Goal: Information Seeking & Learning: Learn about a topic

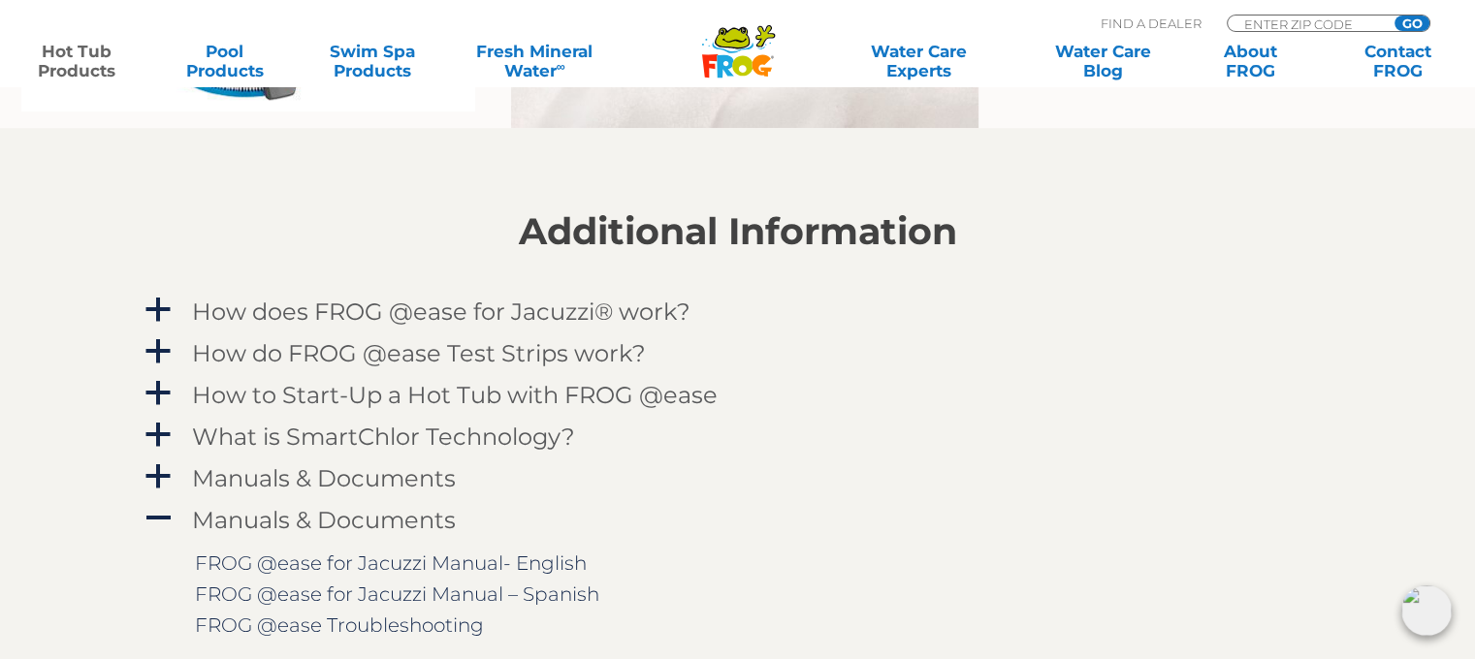
scroll to position [1870, 0]
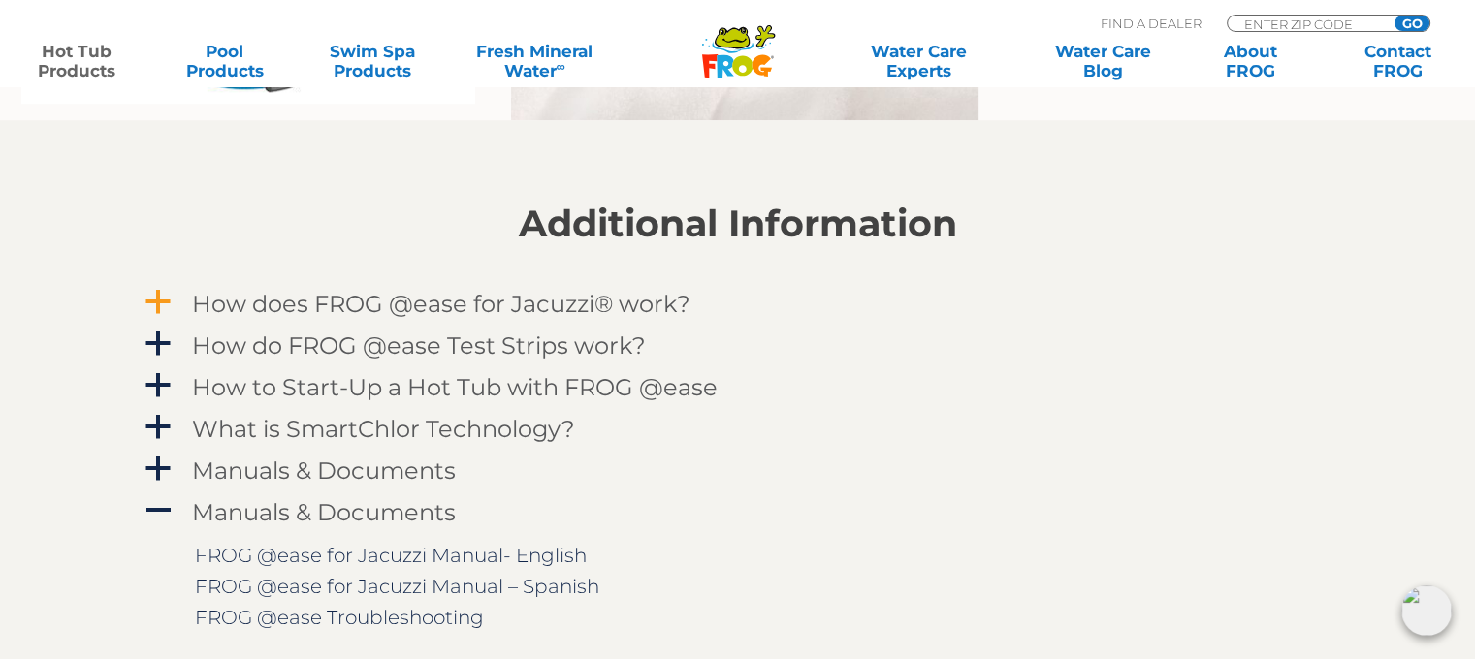
click at [384, 306] on h4 "How does FROG @ease for Jacuzzi® work?" at bounding box center [441, 304] width 498 height 26
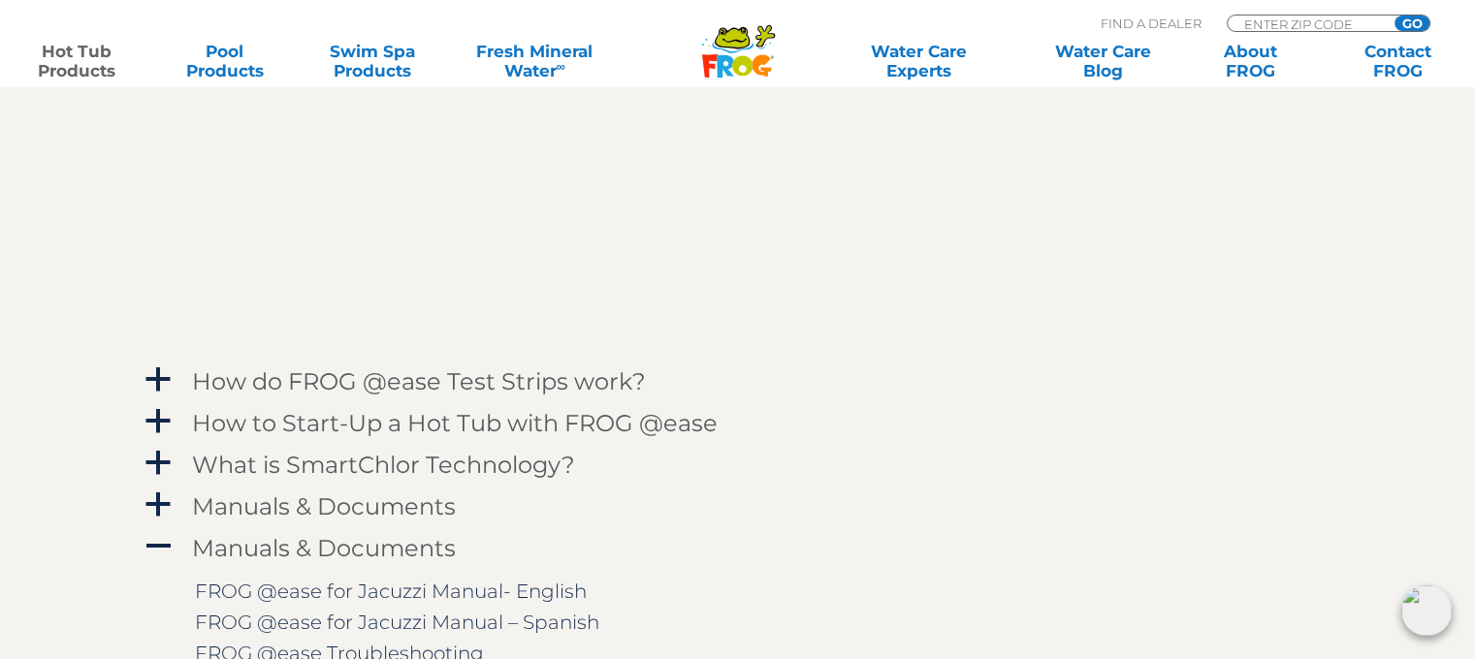
scroll to position [2370, 0]
click at [170, 368] on span "a" at bounding box center [158, 379] width 29 height 29
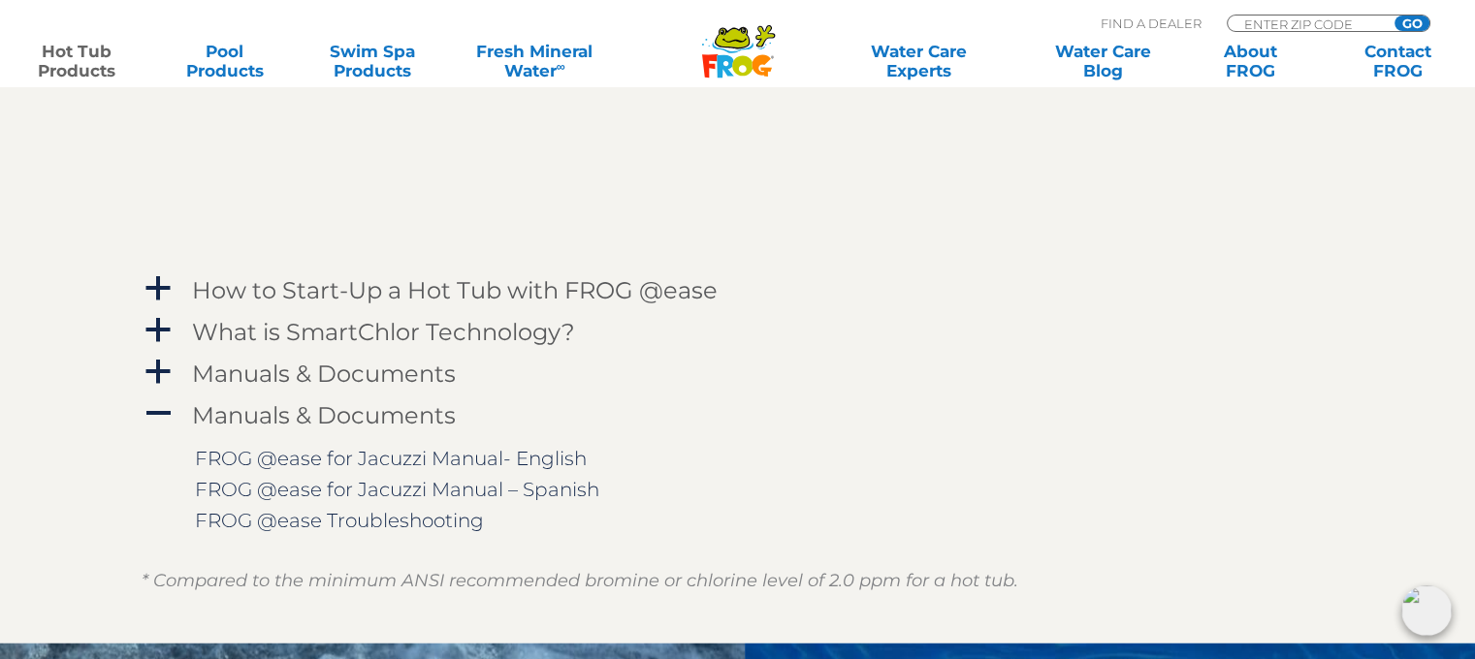
scroll to position [3049, 0]
click at [159, 293] on span "a" at bounding box center [158, 288] width 29 height 29
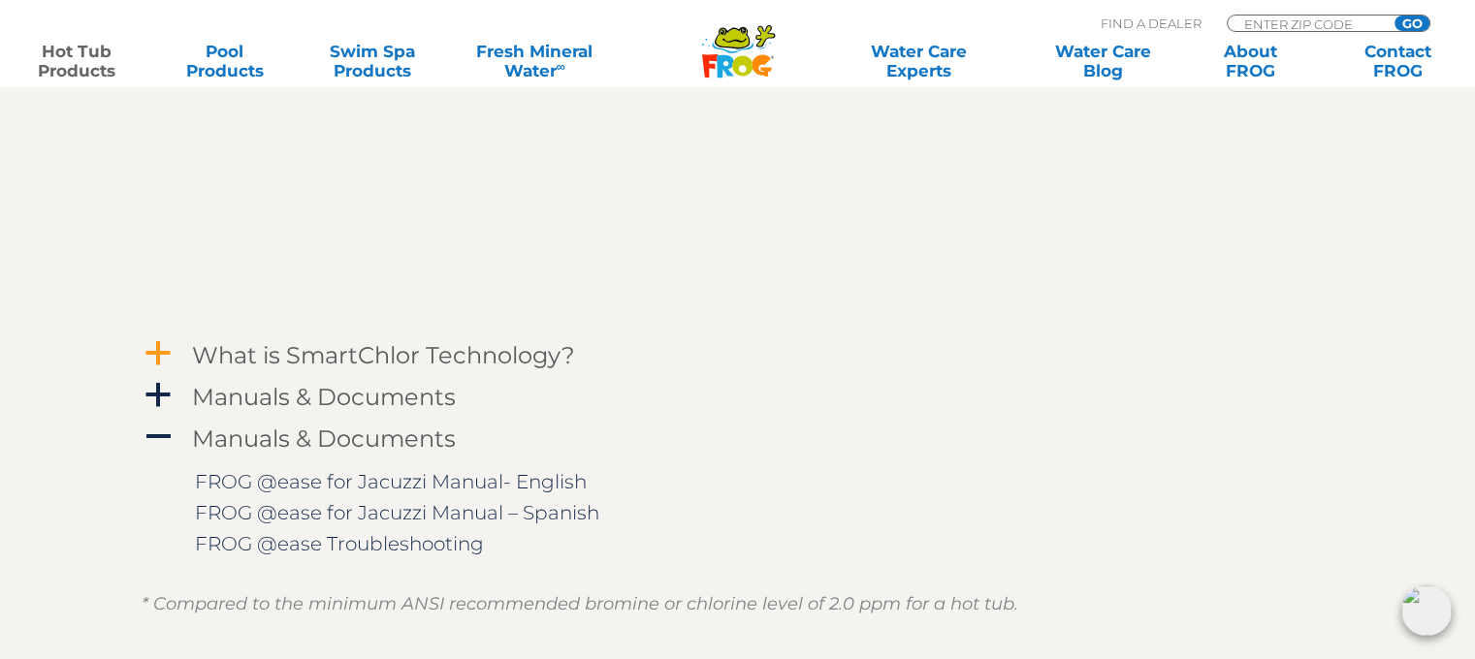
scroll to position [3371, 0]
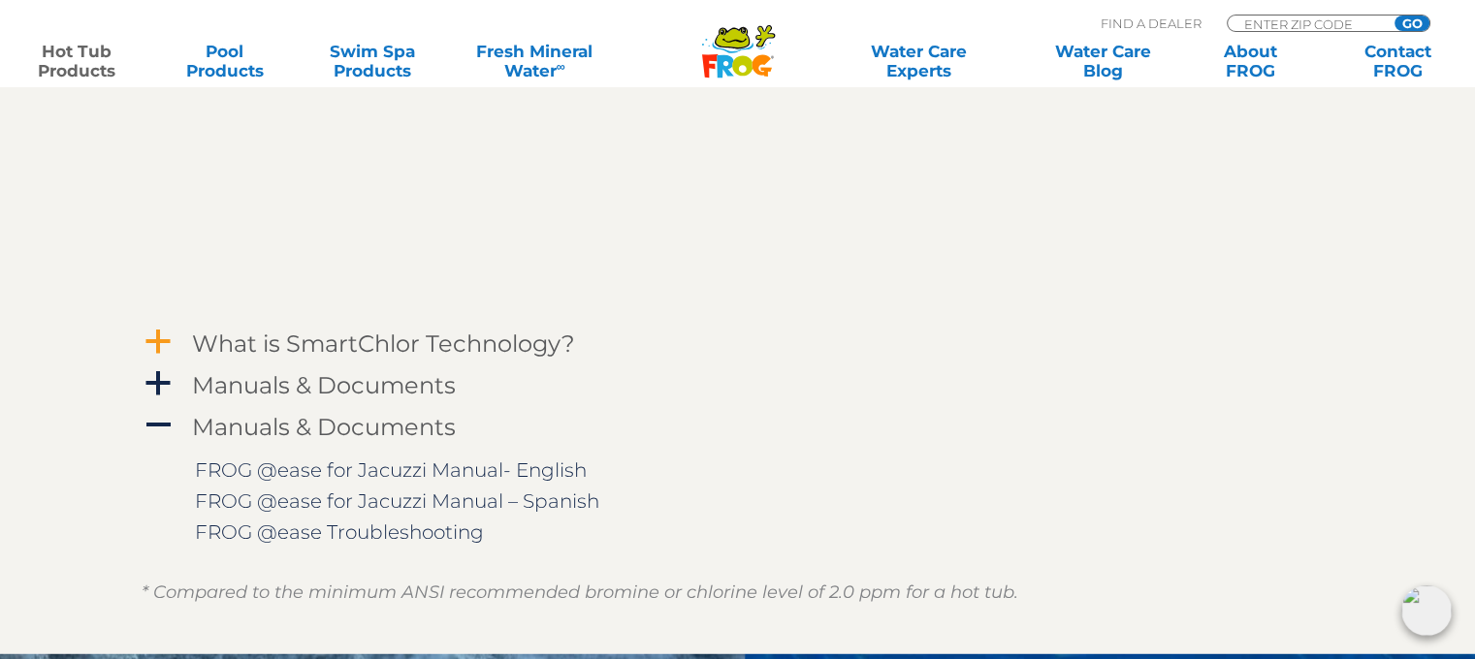
click at [155, 342] on span "a" at bounding box center [158, 341] width 29 height 29
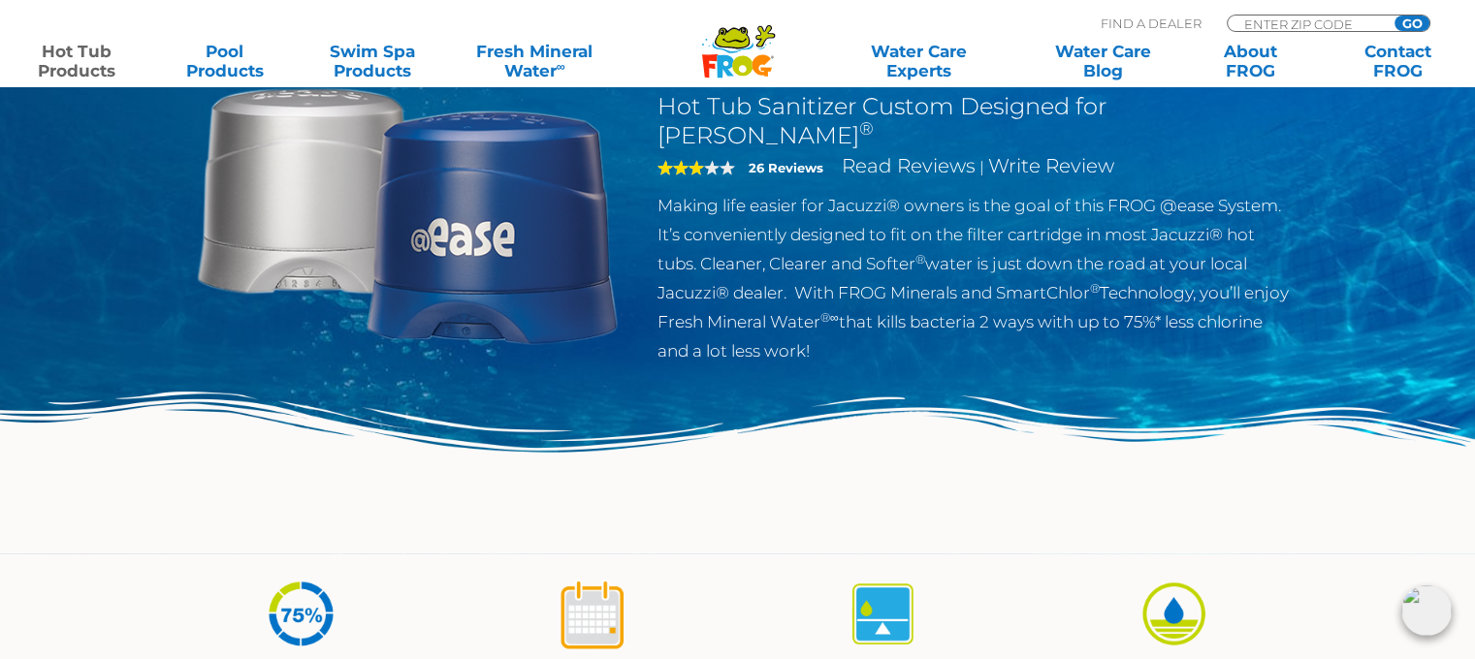
scroll to position [0, 0]
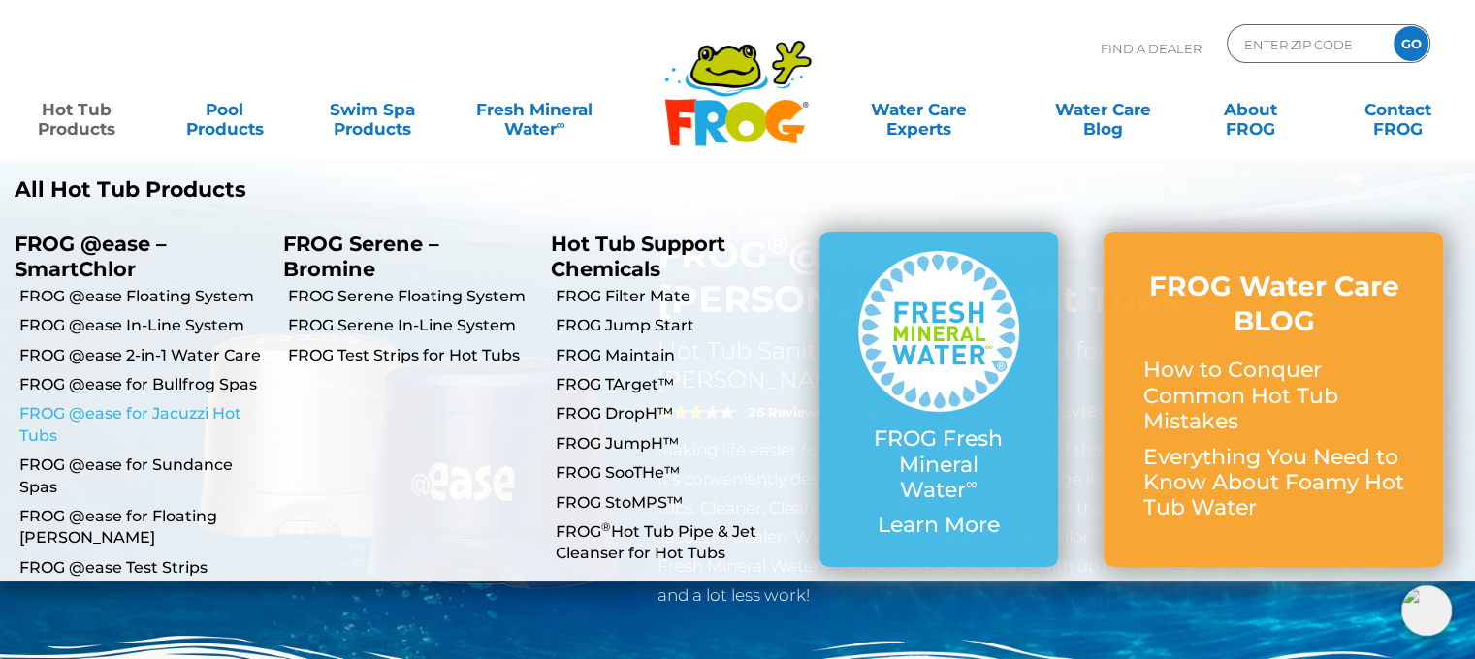
click at [209, 410] on link "FROG @ease for Jacuzzi Hot Tubs" at bounding box center [143, 425] width 249 height 44
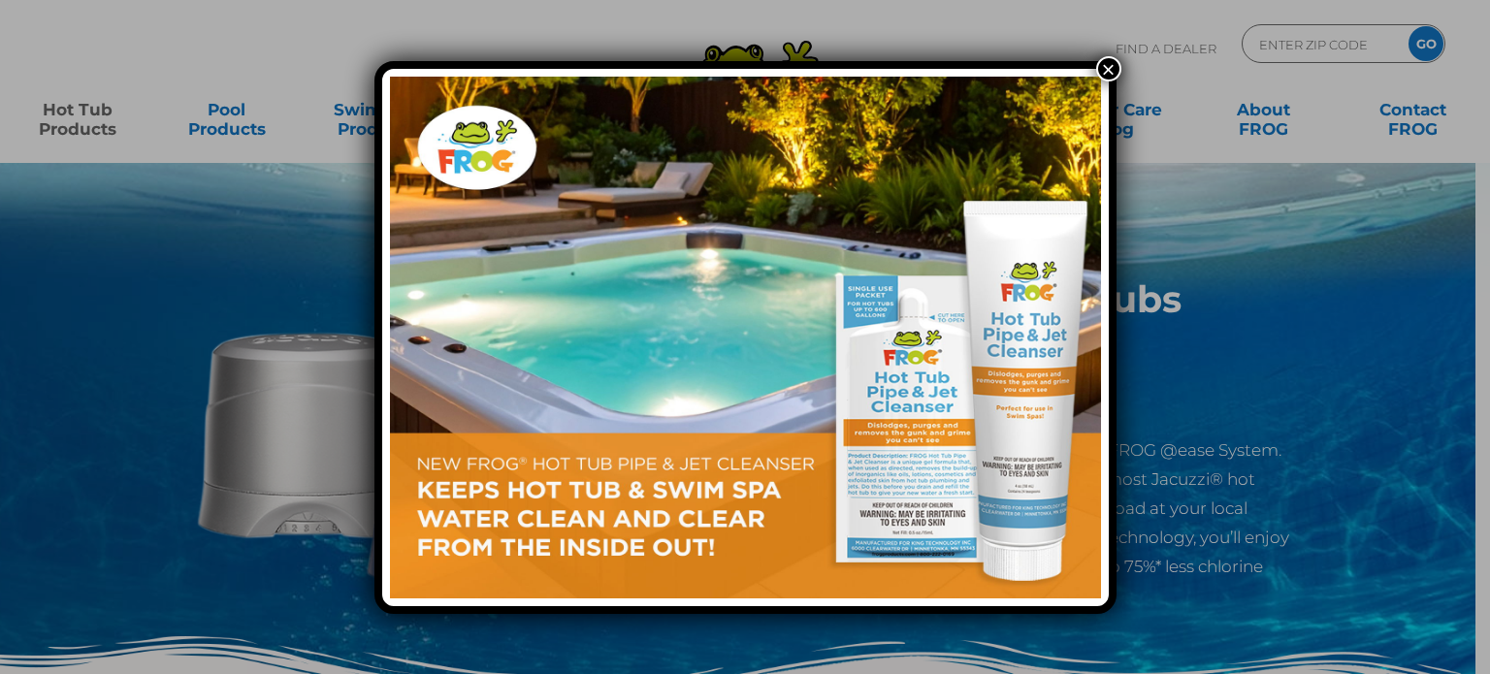
click at [1109, 65] on button "×" at bounding box center [1108, 68] width 25 height 25
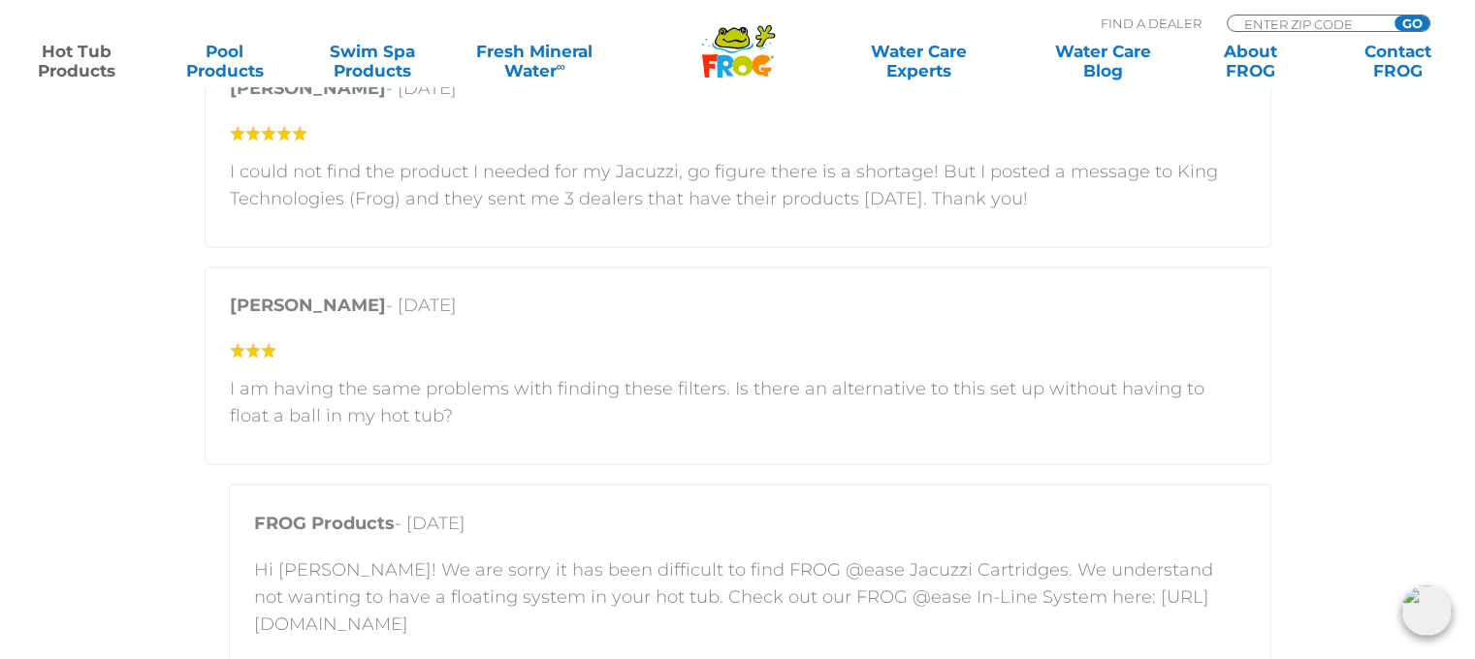
scroll to position [3208, 0]
drag, startPoint x: 812, startPoint y: 616, endPoint x: 495, endPoint y: 620, distance: 317.1
click at [495, 620] on p "Hi [PERSON_NAME]! We are sorry it has been difficult to find FROG @ease Jacuzzi…" at bounding box center [750, 596] width 992 height 81
click at [309, 626] on p "Hi [PERSON_NAME]! We are sorry it has been difficult to find FROG @ease Jacuzzi…" at bounding box center [750, 596] width 992 height 81
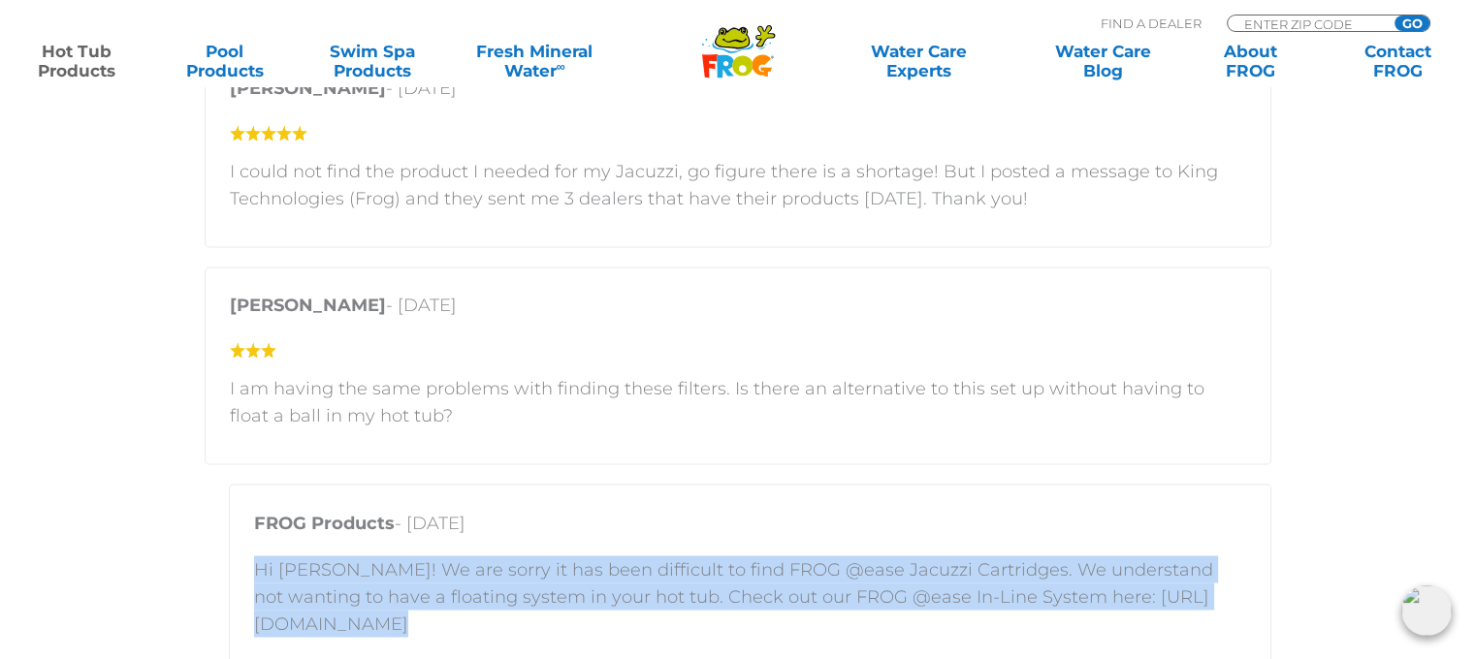
click at [309, 626] on p "Hi [PERSON_NAME]! We are sorry it has been difficult to find FROG @ease Jacuzzi…" at bounding box center [750, 596] width 992 height 81
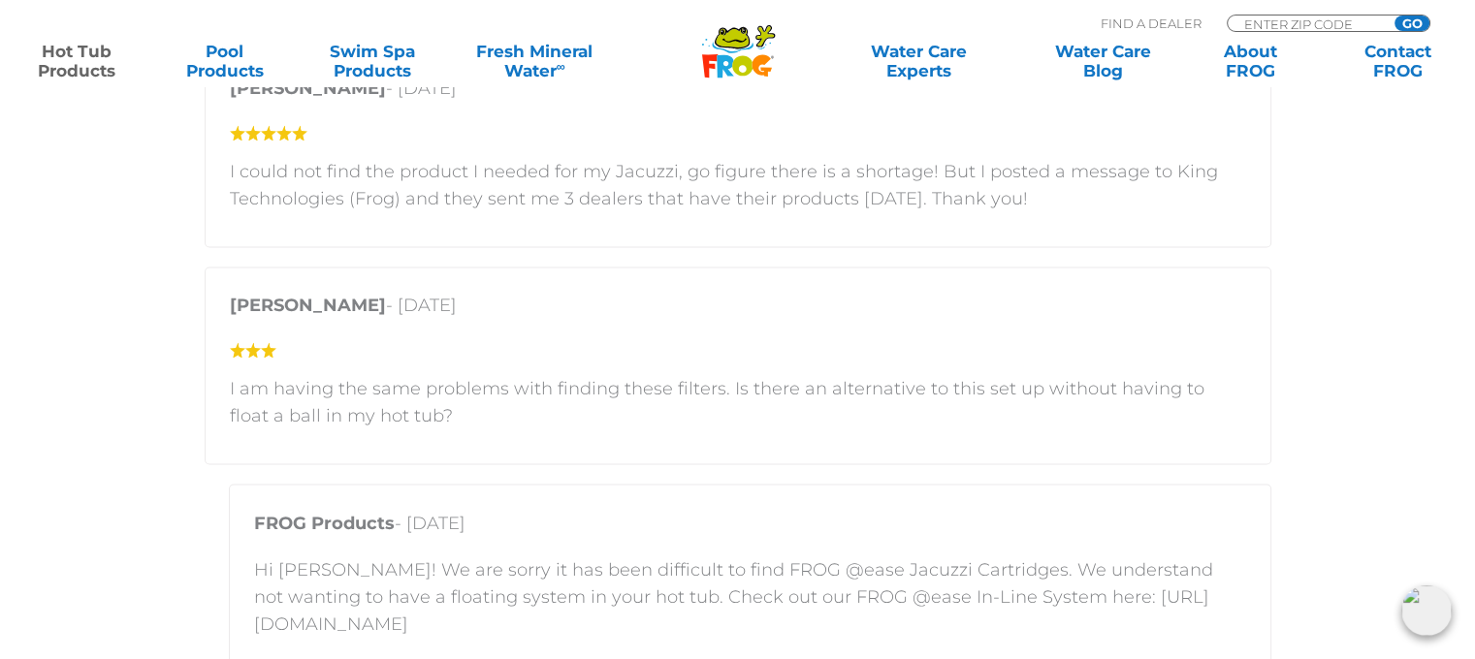
drag, startPoint x: 809, startPoint y: 623, endPoint x: 255, endPoint y: 616, distance: 553.8
click at [255, 616] on p "Hi [PERSON_NAME]! We are sorry it has been difficult to find FROG @ease Jacuzzi…" at bounding box center [750, 596] width 992 height 81
copy p "https://www.frogproducts.com/product/frog-ease-in-line-system/"
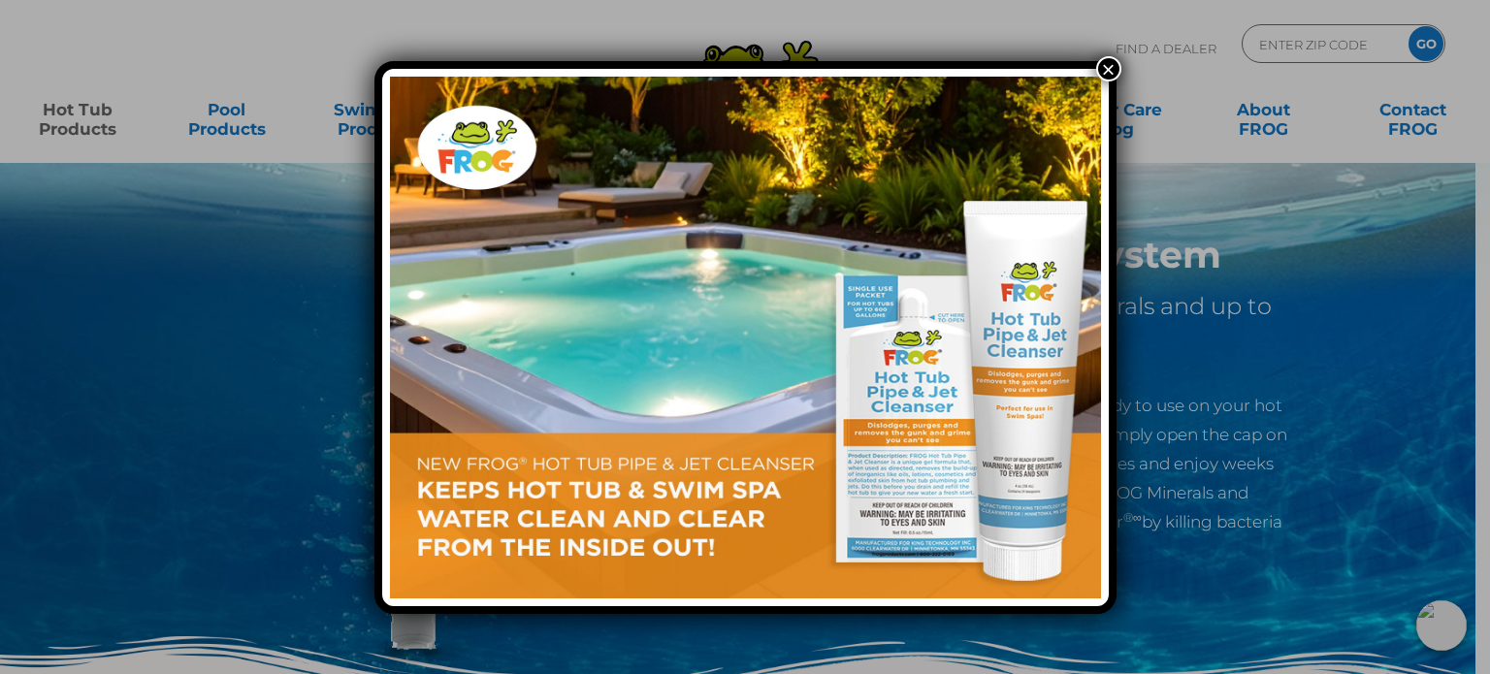
click at [1110, 66] on button "×" at bounding box center [1108, 68] width 25 height 25
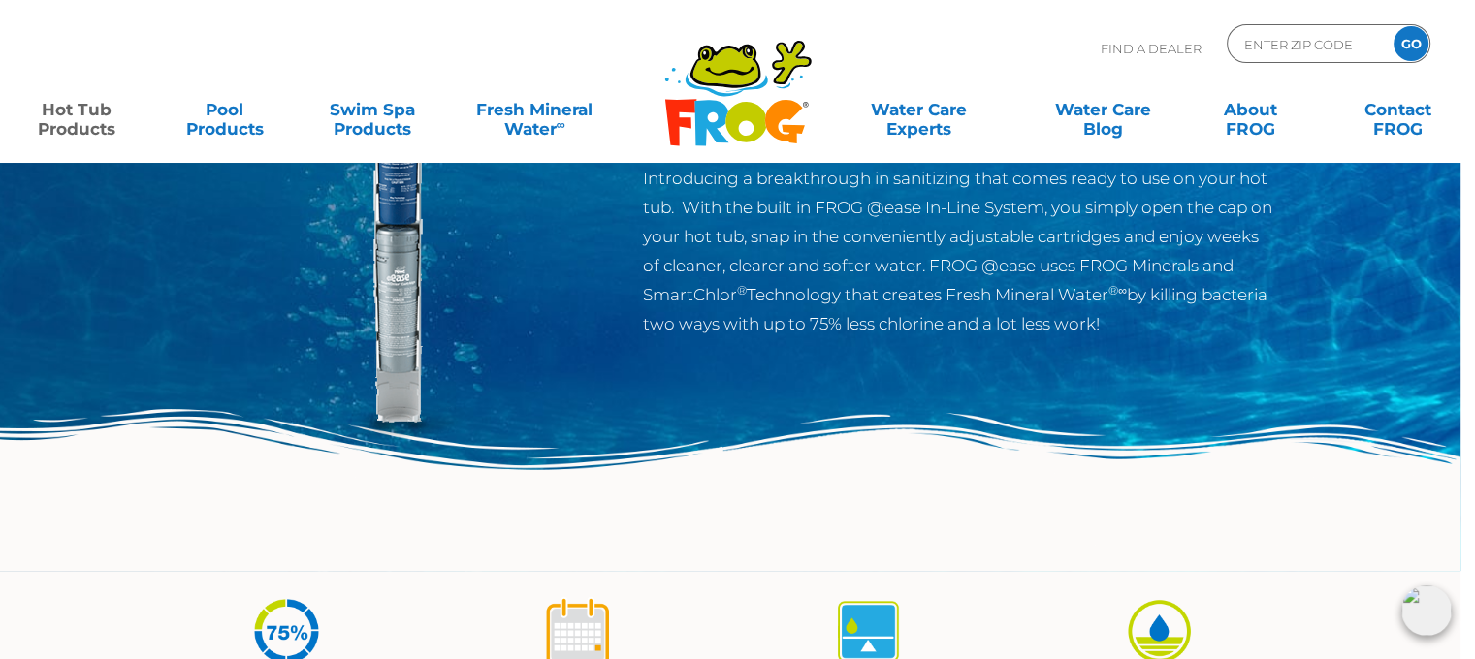
scroll to position [0, 15]
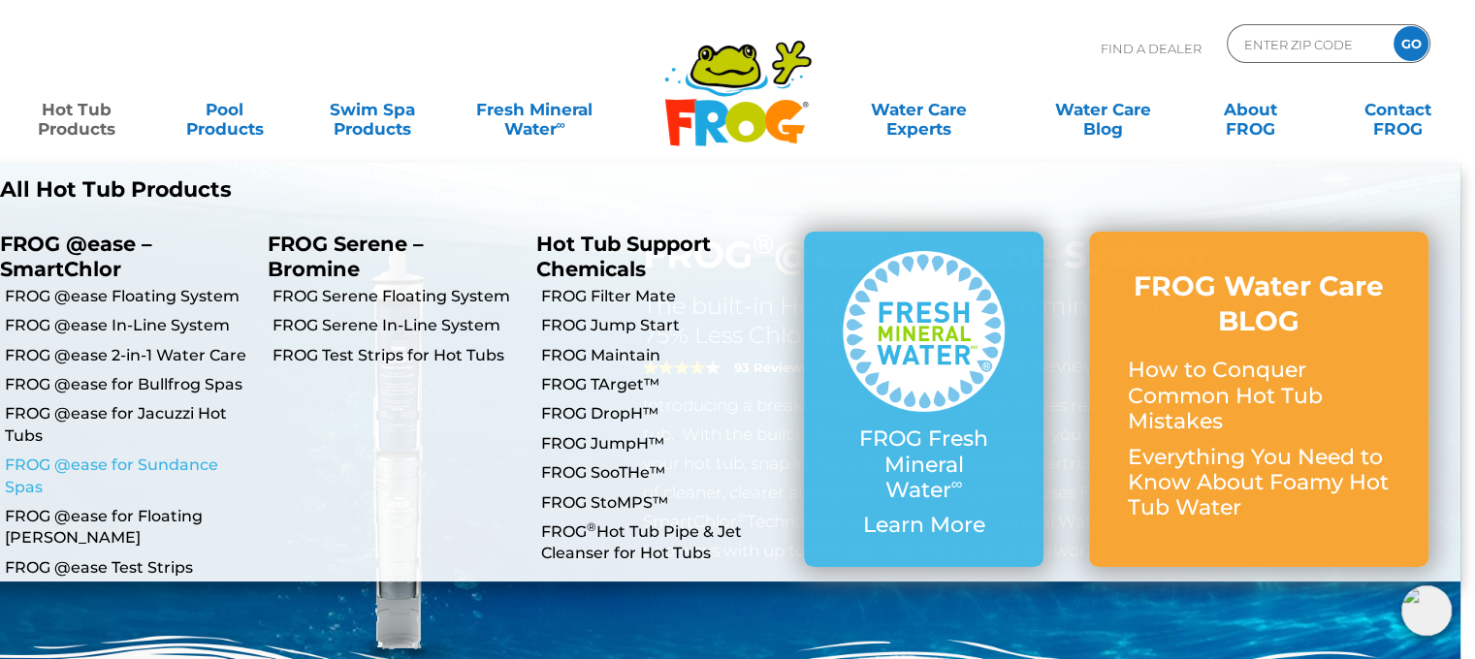
click at [148, 466] on link "FROG @ease for Sundance Spas" at bounding box center [129, 477] width 249 height 44
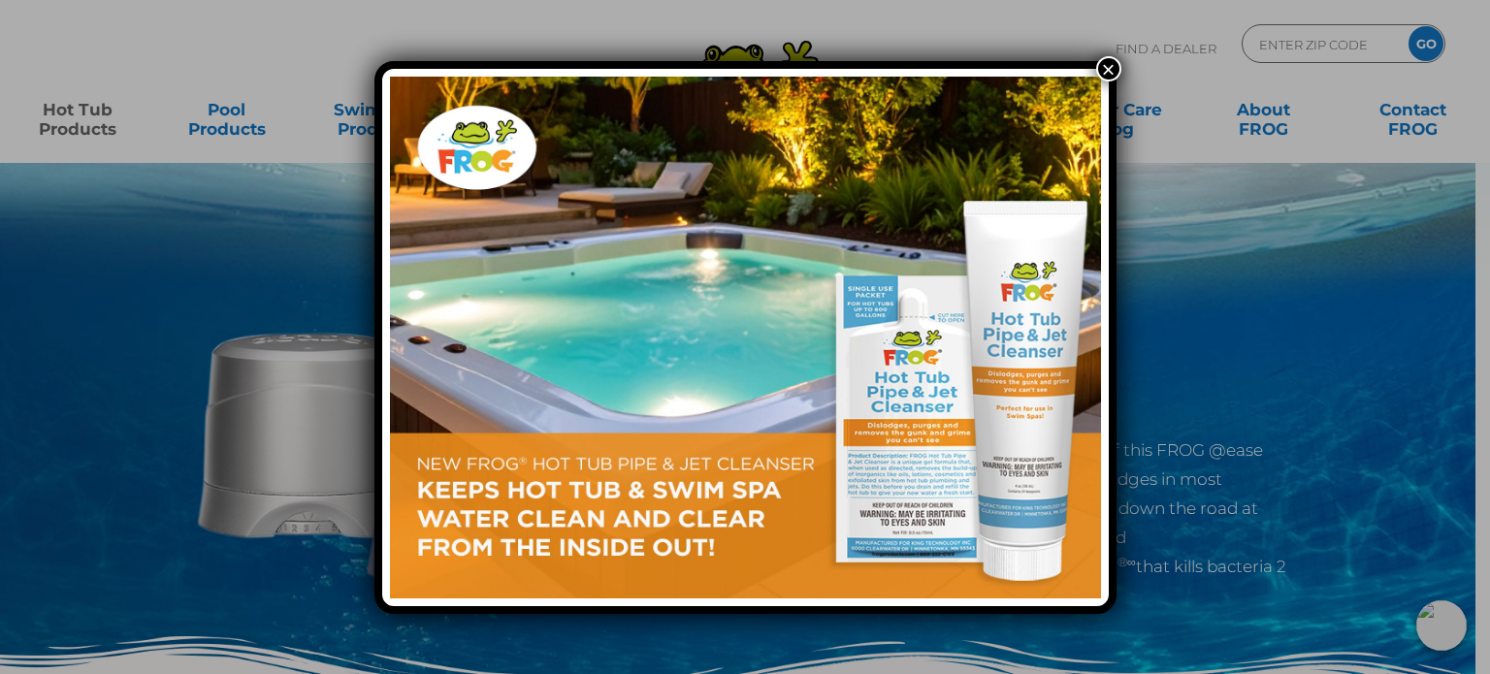
click at [1106, 69] on button "×" at bounding box center [1108, 68] width 25 height 25
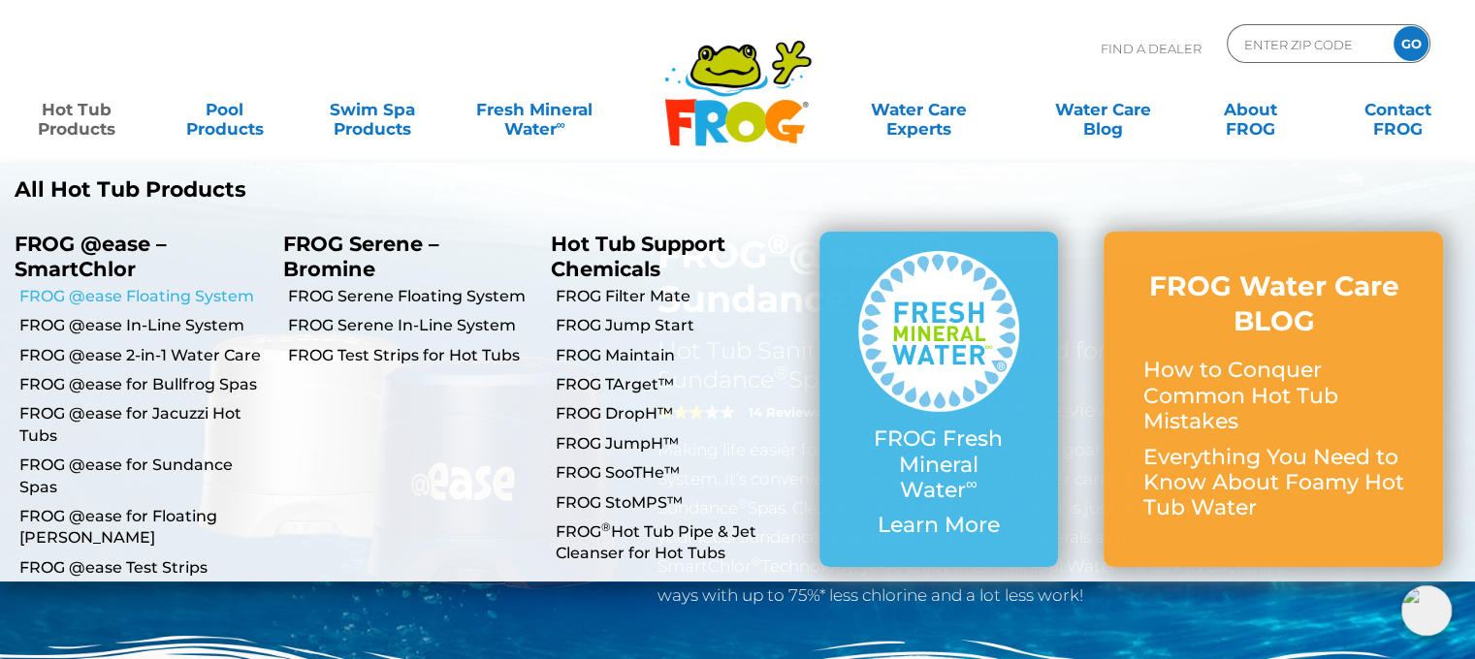
click at [139, 296] on link "FROG @ease Floating System" at bounding box center [143, 296] width 249 height 21
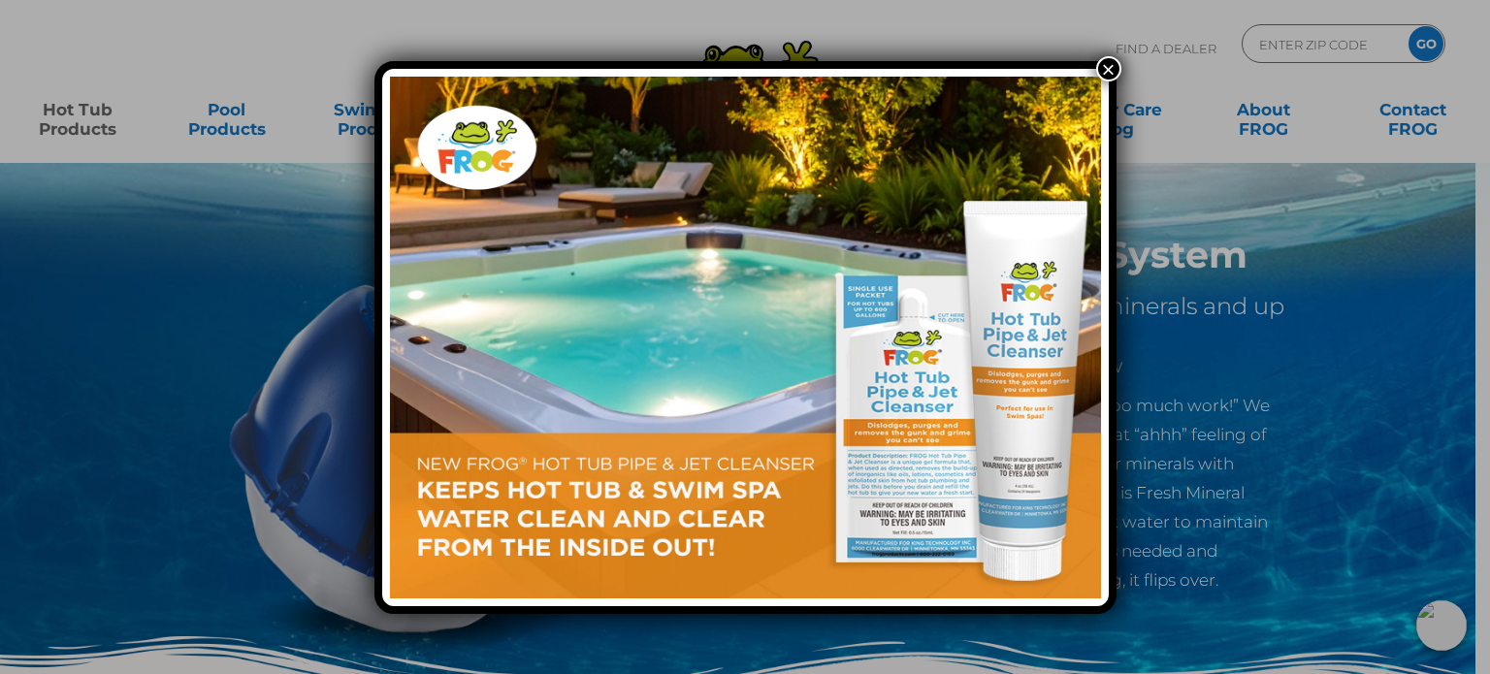
click at [1108, 68] on button "×" at bounding box center [1108, 68] width 25 height 25
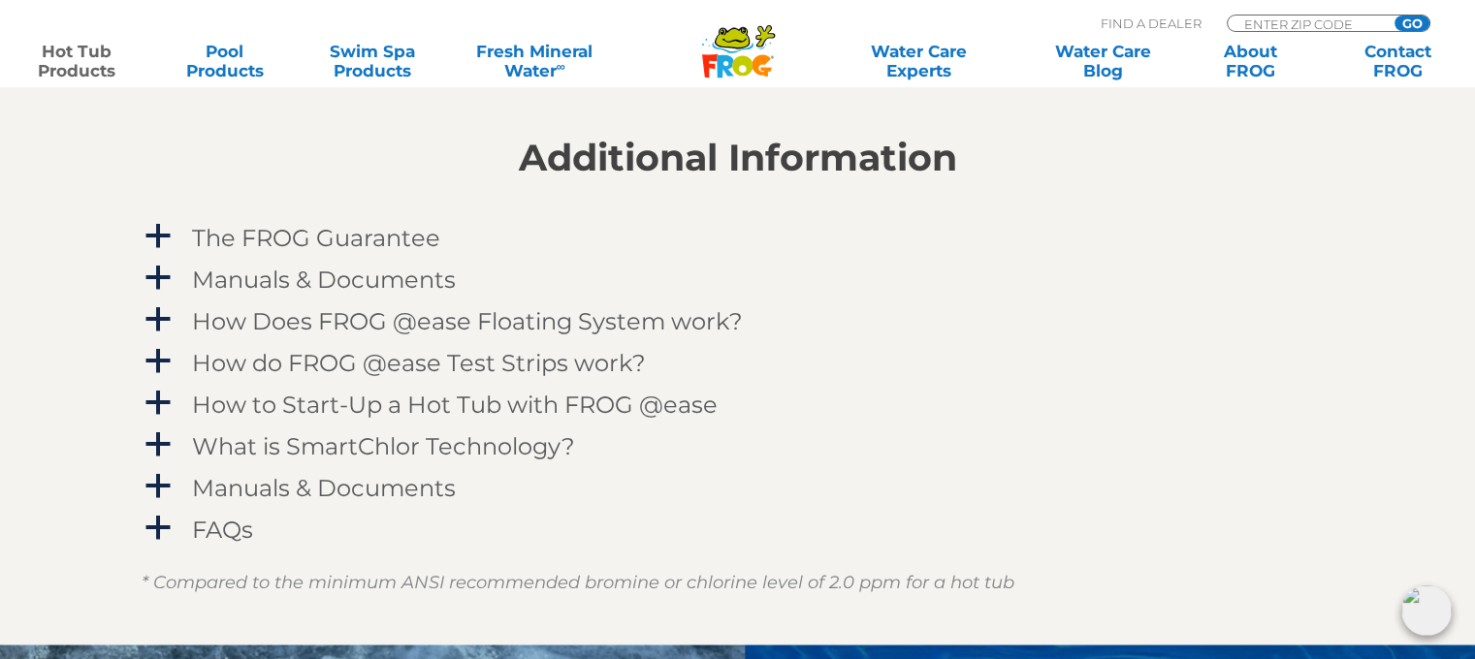
scroll to position [1926, 0]
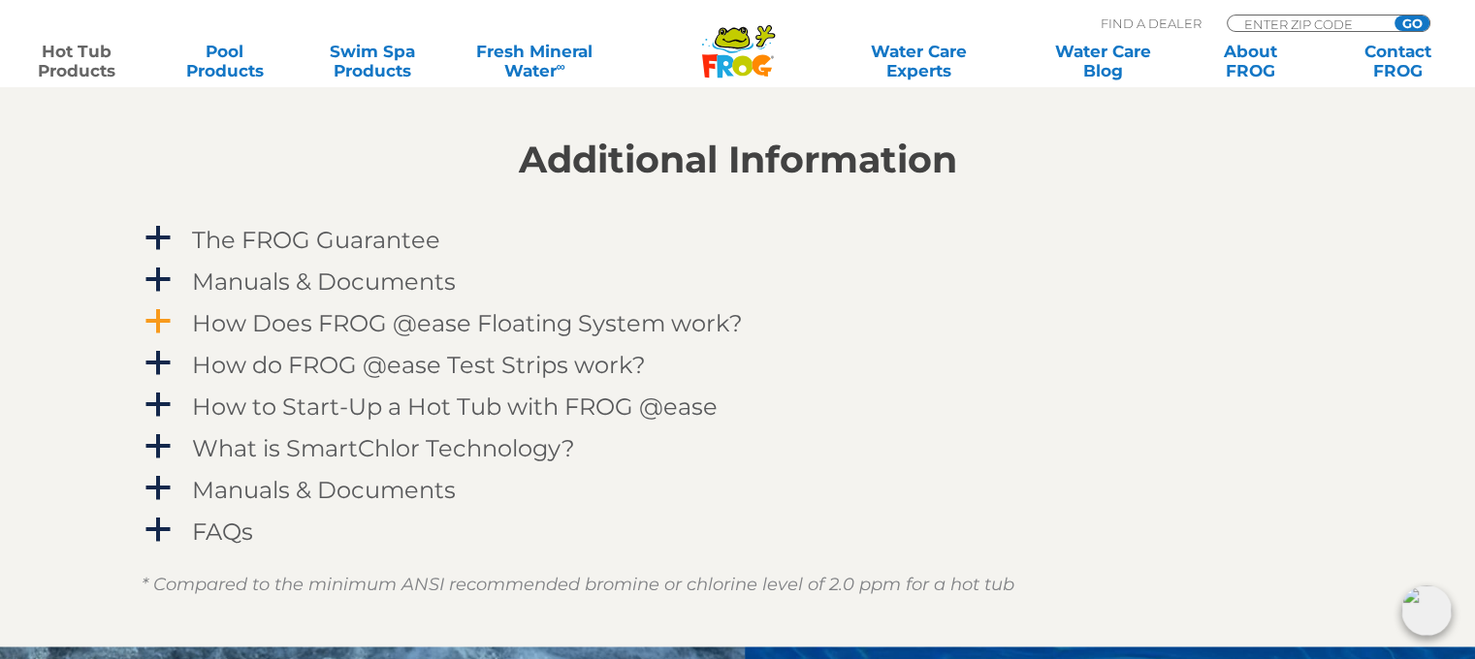
click at [621, 319] on h4 "How Does FROG @ease Floating System work?" at bounding box center [467, 323] width 551 height 26
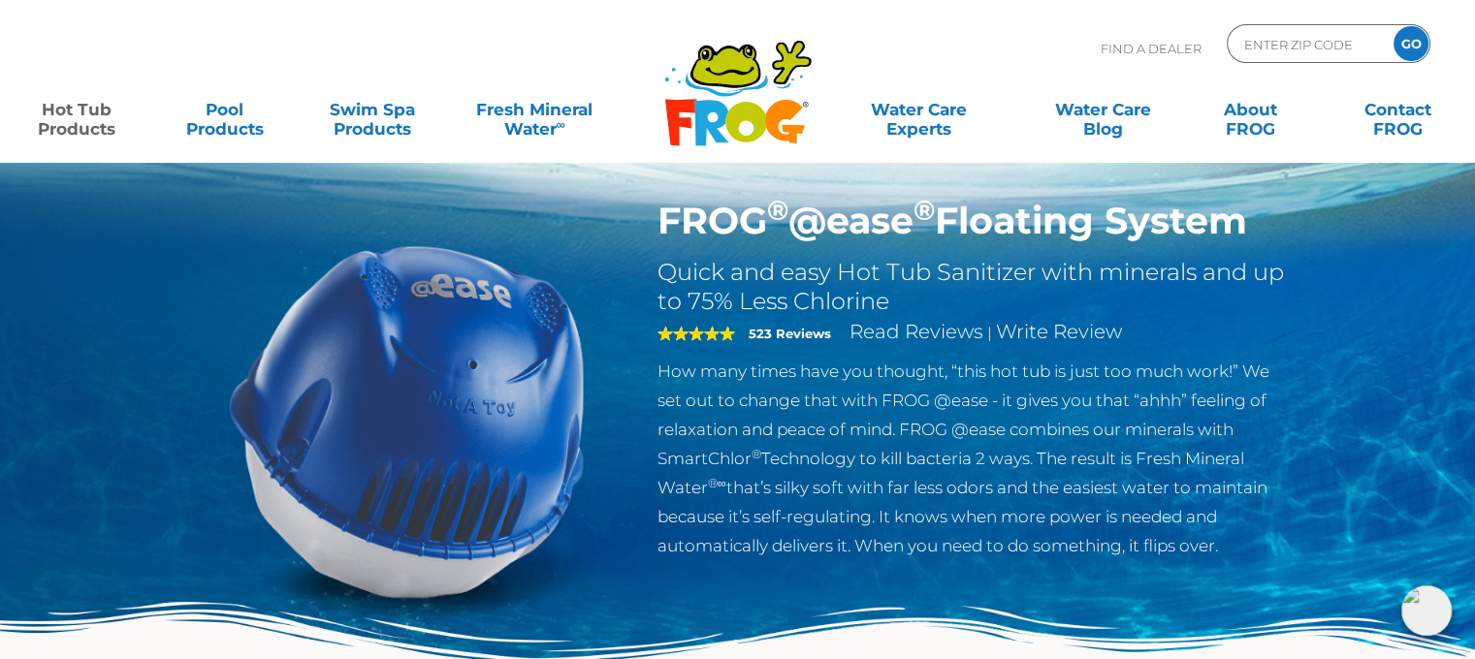
scroll to position [0, 0]
